Goal: Task Accomplishment & Management: Manage account settings

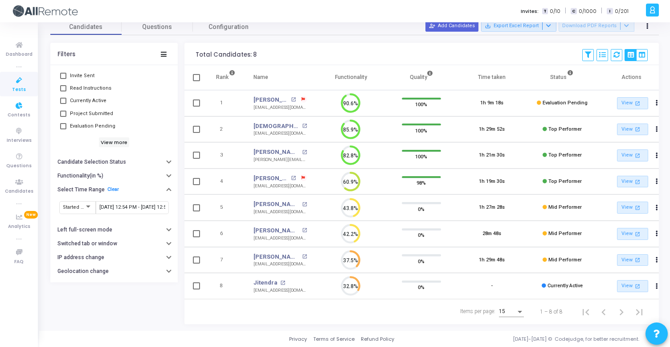
click at [21, 88] on span "Tests" at bounding box center [19, 90] width 14 height 8
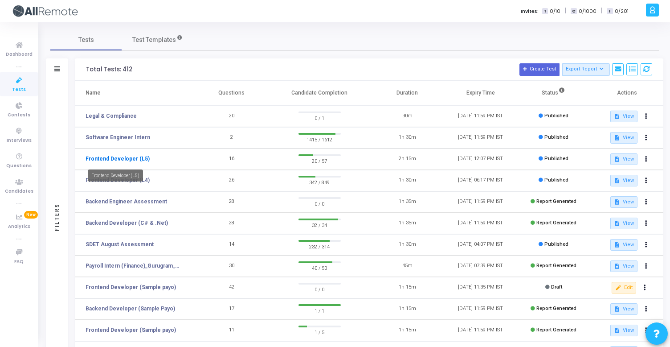
click at [141, 160] on link "Frontend Developer (L5)" at bounding box center [118, 159] width 64 height 8
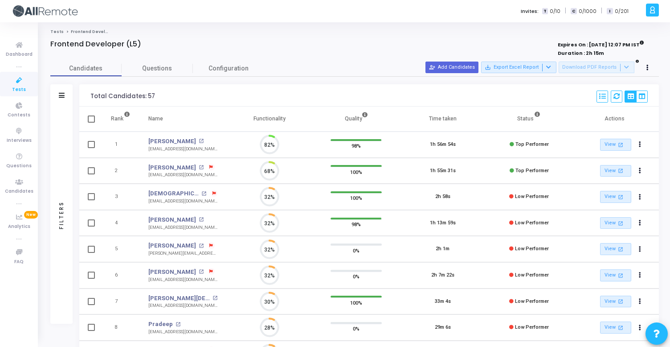
scroll to position [19, 23]
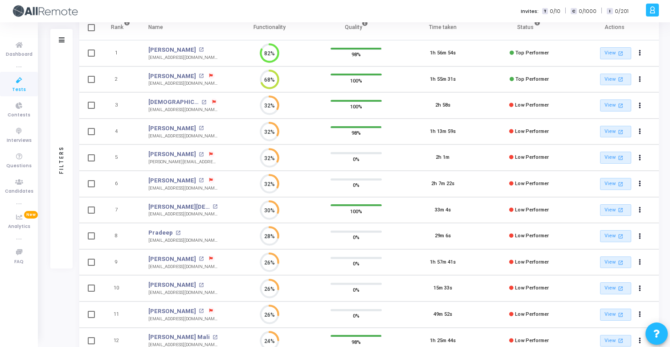
click at [159, 331] on td "Dipak Mali open_in_new malidipak2@gmail.com" at bounding box center [182, 340] width 87 height 26
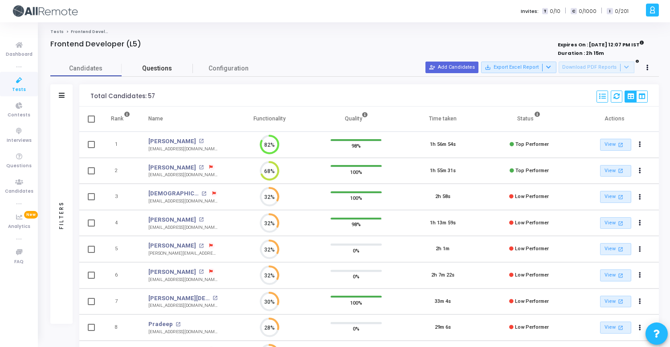
click at [177, 65] on span "Questions" at bounding box center [157, 68] width 71 height 9
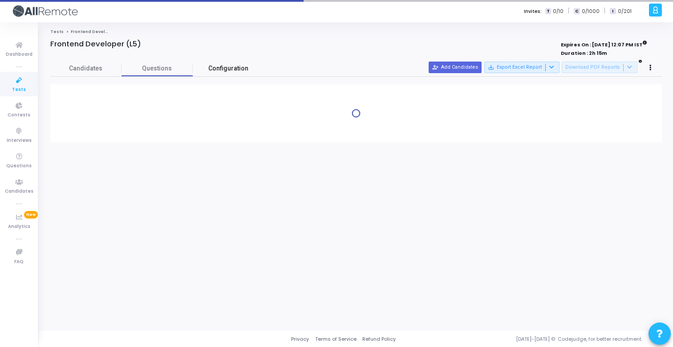
click at [234, 61] on link "Configuration" at bounding box center [228, 69] width 71 height 16
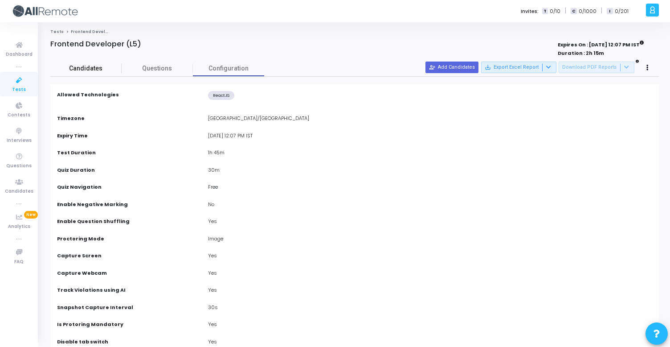
click at [103, 73] on link "Candidates" at bounding box center [85, 69] width 71 height 16
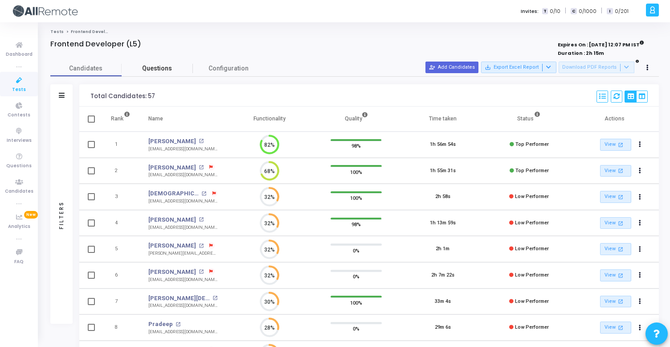
click at [154, 74] on link "Questions" at bounding box center [157, 69] width 71 height 16
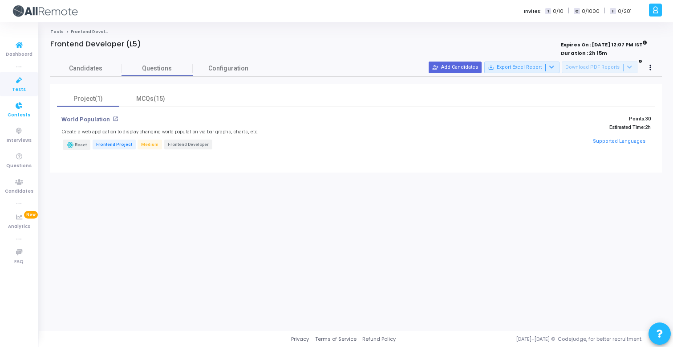
click at [12, 101] on icon at bounding box center [19, 105] width 19 height 11
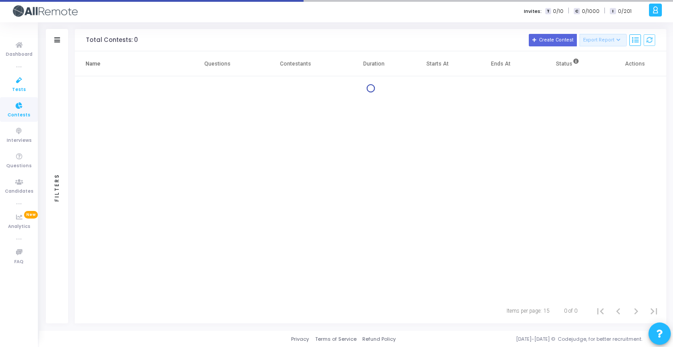
click at [13, 90] on span "Tests" at bounding box center [19, 90] width 14 height 8
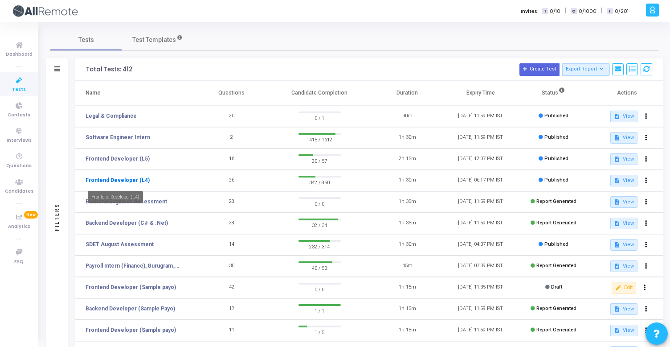
click at [136, 176] on link "Frontend Developer (L4)" at bounding box center [118, 180] width 64 height 8
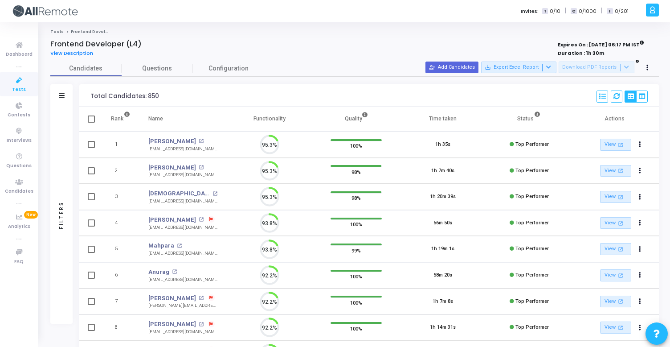
scroll to position [19, 23]
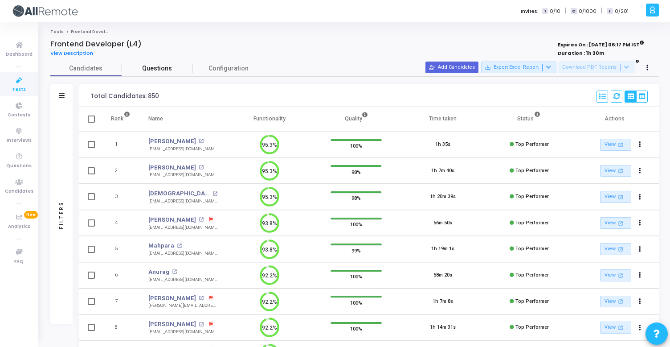
click at [158, 67] on span "Questions" at bounding box center [157, 68] width 71 height 9
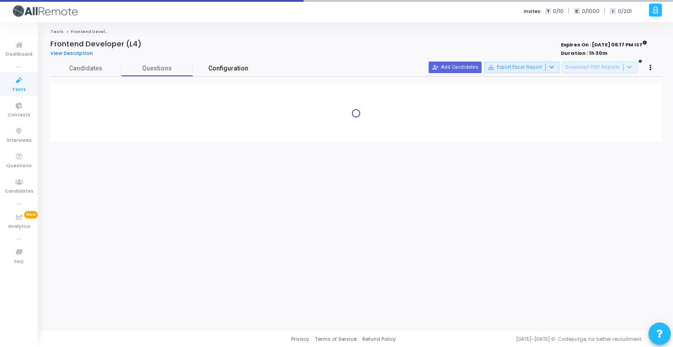
click at [229, 74] on link "Configuration" at bounding box center [228, 69] width 71 height 16
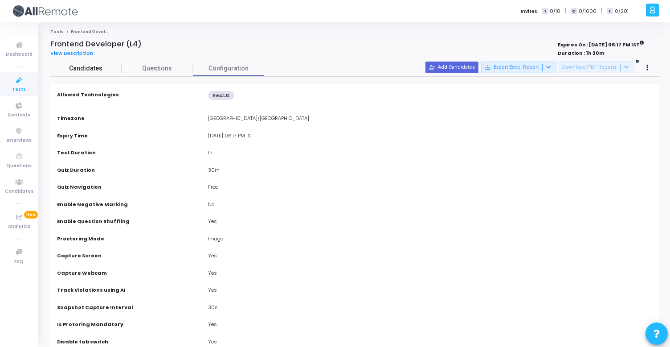
click at [90, 70] on span "Candidates" at bounding box center [85, 68] width 71 height 9
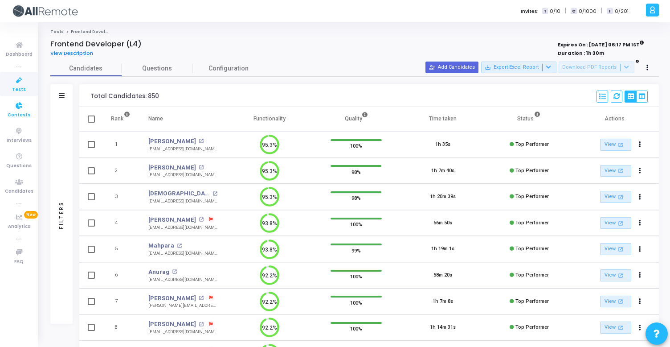
click at [11, 115] on span "Contests" at bounding box center [19, 115] width 23 height 8
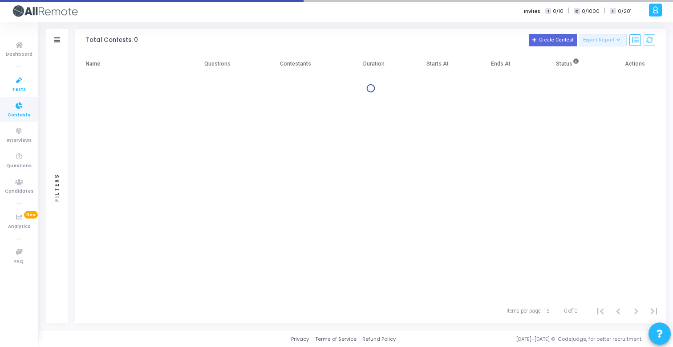
click at [21, 82] on icon at bounding box center [19, 80] width 19 height 11
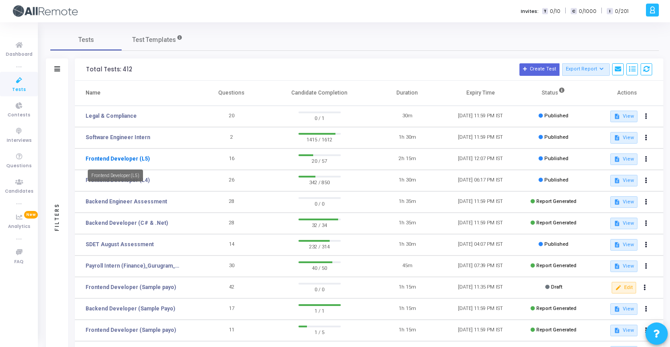
click at [136, 160] on link "Frontend Developer (L5)" at bounding box center [118, 159] width 64 height 8
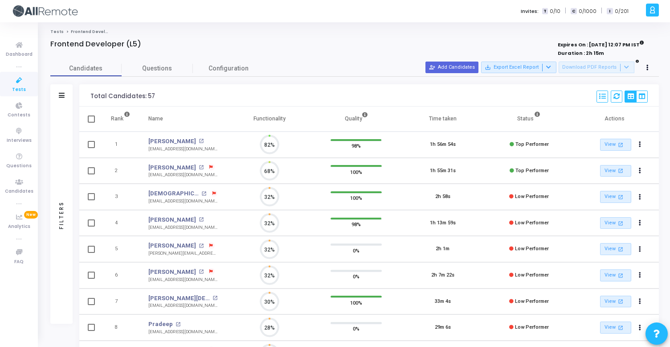
scroll to position [19, 23]
click at [171, 69] on span "Questions" at bounding box center [157, 68] width 71 height 9
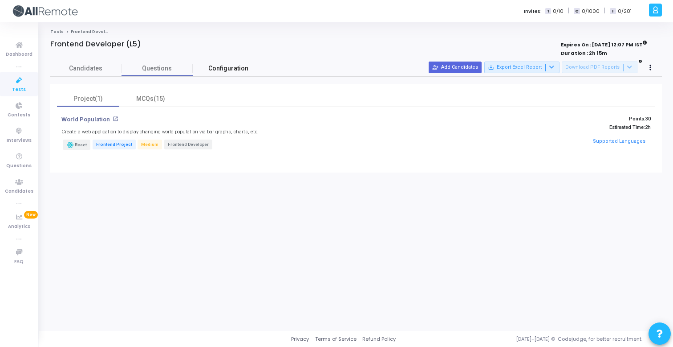
click at [242, 66] on span "Configuration" at bounding box center [228, 68] width 40 height 9
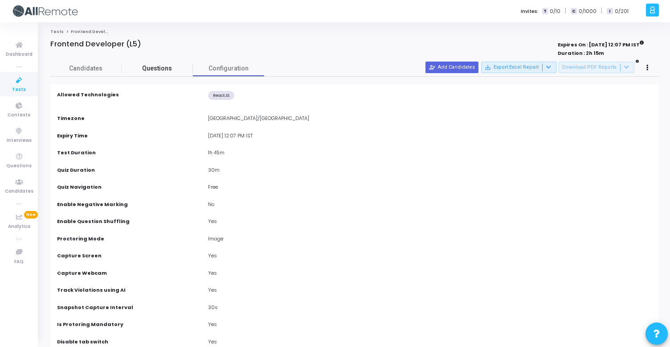
click at [151, 61] on link "Questions" at bounding box center [157, 69] width 71 height 16
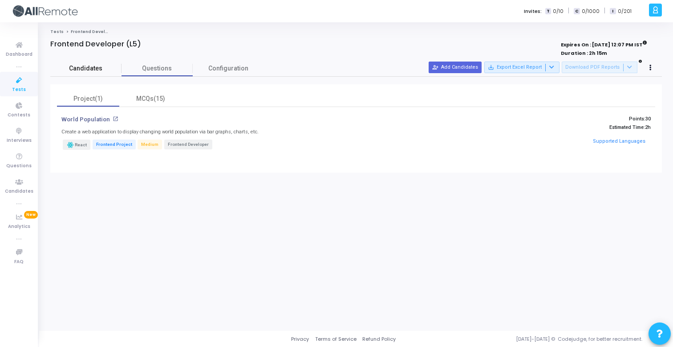
click at [94, 68] on span "Candidates" at bounding box center [85, 68] width 71 height 9
